Goal: Information Seeking & Learning: Learn about a topic

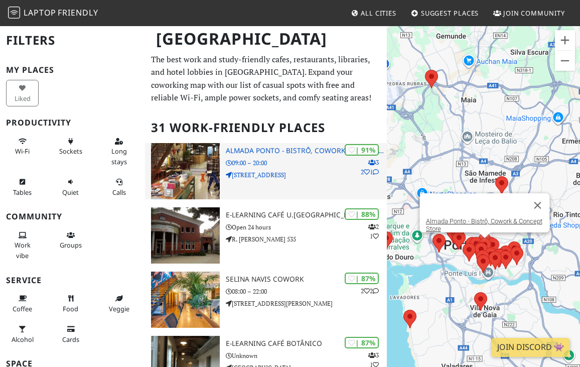
click at [376, 173] on icon at bounding box center [376, 172] width 6 height 6
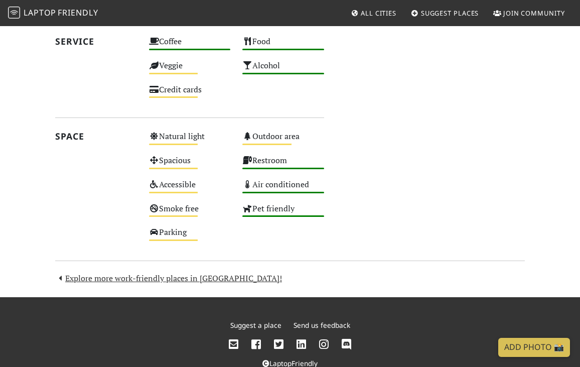
scroll to position [637, 0]
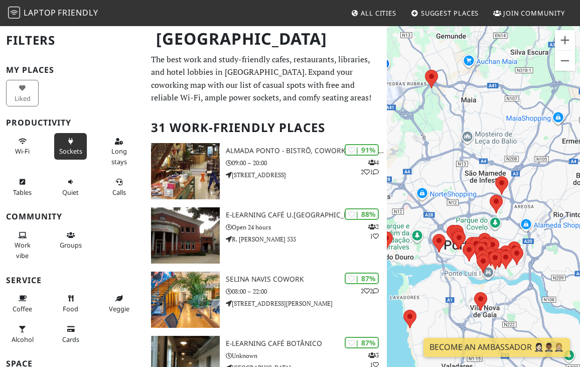
click at [74, 148] on span "Sockets" at bounding box center [70, 150] width 23 height 9
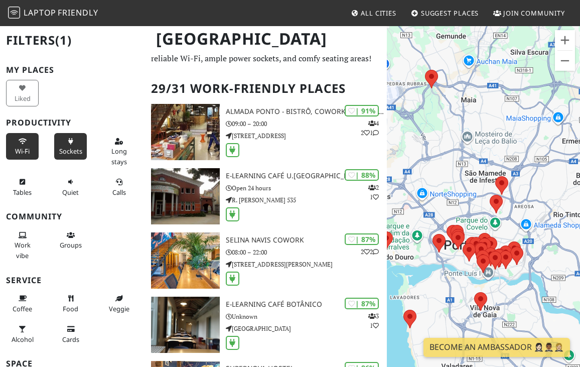
click at [15, 151] on span "Wi-Fi" at bounding box center [22, 150] width 15 height 9
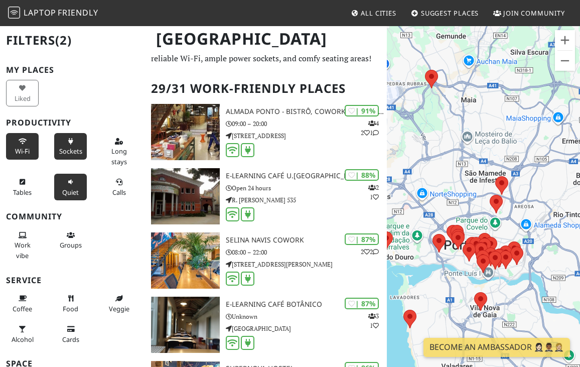
click at [69, 187] on button "Quiet" at bounding box center [70, 187] width 33 height 27
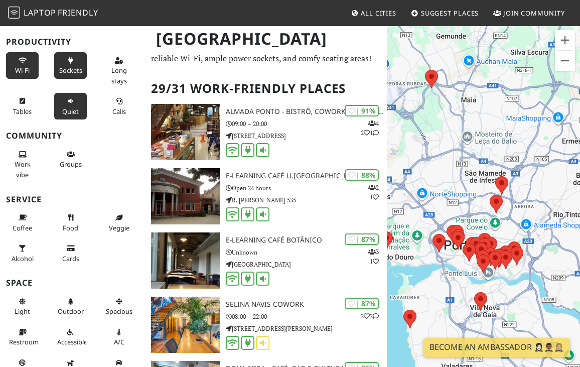
scroll to position [81, 0]
click at [27, 166] on span "Work vibe" at bounding box center [23, 168] width 16 height 19
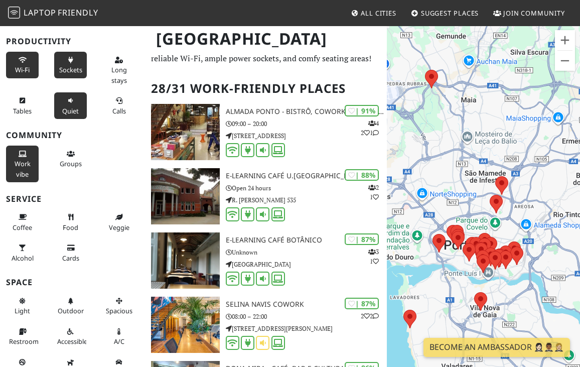
scroll to position [100, 0]
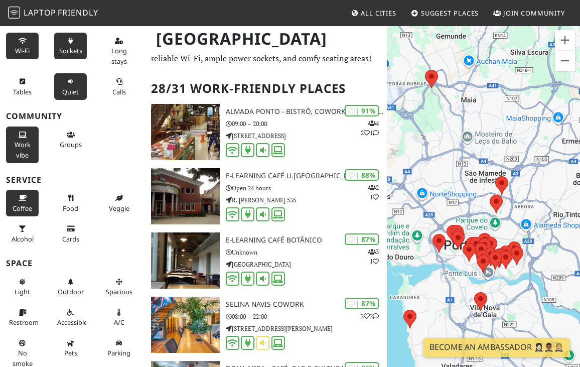
click at [27, 204] on span "Coffee" at bounding box center [23, 208] width 20 height 9
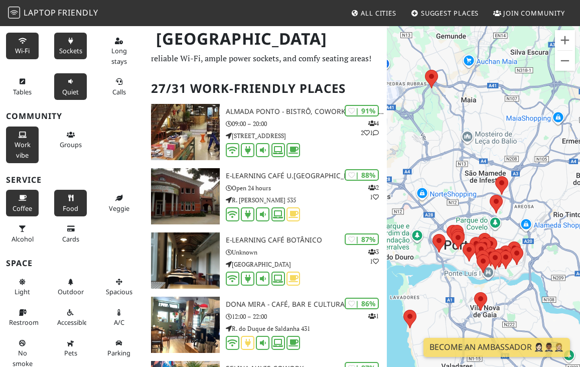
click at [63, 205] on span "Food" at bounding box center [71, 208] width 16 height 9
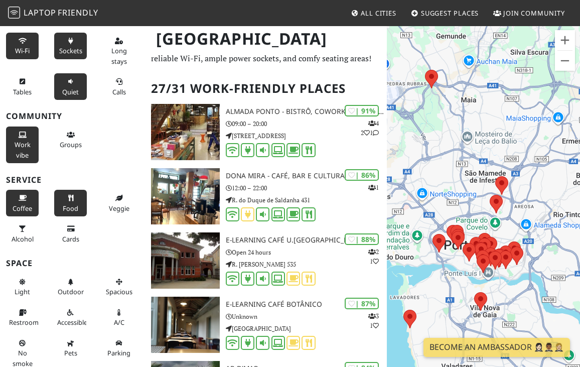
click at [62, 205] on button "Food" at bounding box center [70, 203] width 33 height 27
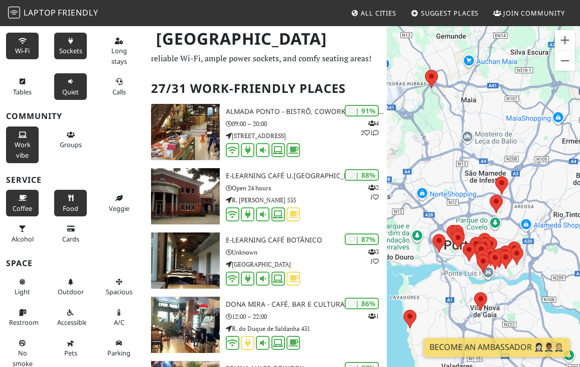
click at [62, 205] on button "Food" at bounding box center [70, 203] width 33 height 27
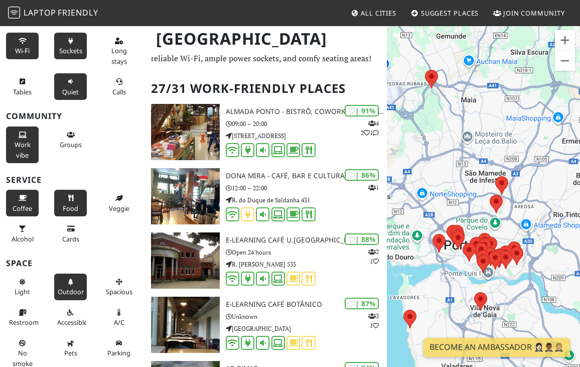
scroll to position [107, 0]
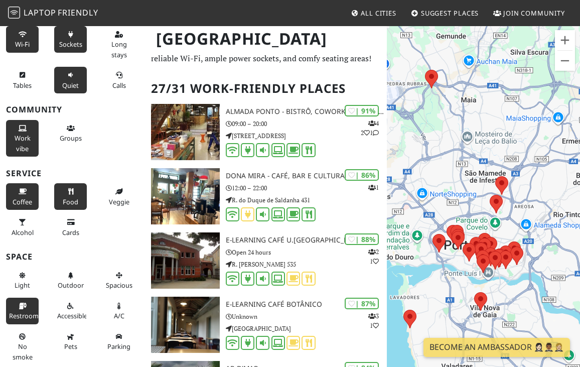
click at [29, 312] on span "Restroom" at bounding box center [24, 315] width 30 height 9
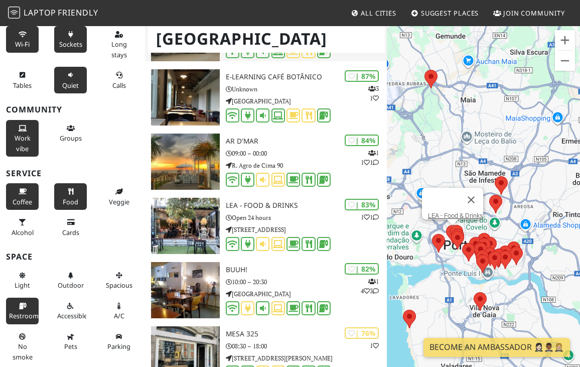
scroll to position [275, 0]
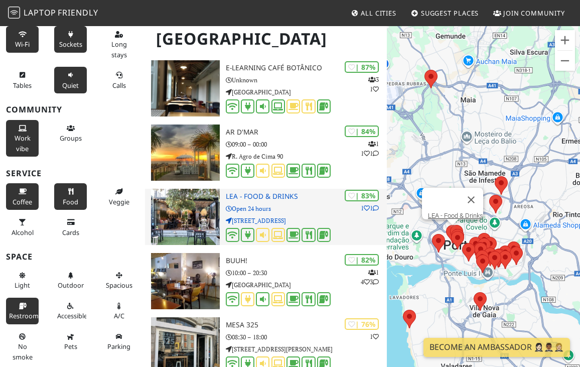
click at [184, 212] on img at bounding box center [185, 217] width 69 height 56
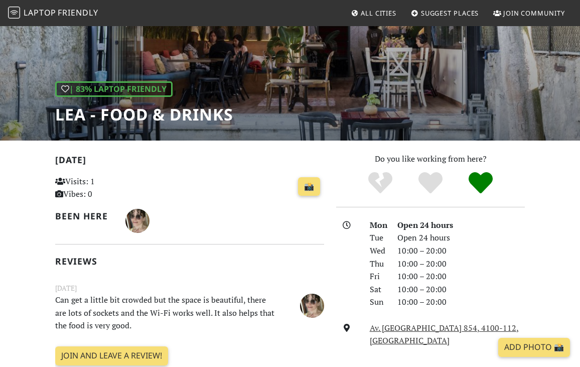
scroll to position [283, 0]
